Goal: Information Seeking & Learning: Learn about a topic

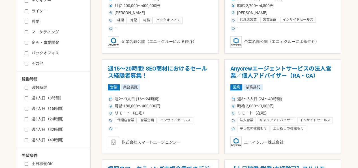
scroll to position [158, 0]
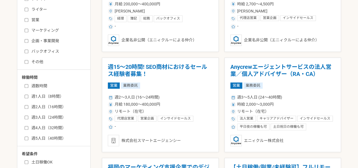
click at [36, 11] on label "ライター" at bounding box center [57, 10] width 65 height 6
click at [28, 11] on input "ライター" at bounding box center [27, 10] width 4 height 4
checkbox input "true"
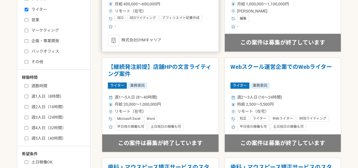
click at [131, 47] on article "金融・教育・通信分野のSEOアフィ記事編集経験者歓迎｜ディレクター兼ライター ライター 業務委託 週3〜5人日 (24〜40時間) 月給 400,000〜60…" at bounding box center [160, 4] width 117 height 95
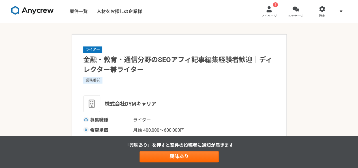
drag, startPoint x: 356, startPoint y: 41, endPoint x: 356, endPoint y: 46, distance: 4.5
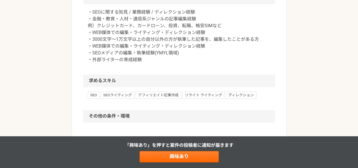
scroll to position [272, 0]
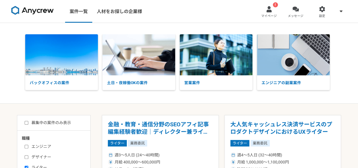
scroll to position [158, 0]
